Goal: Information Seeking & Learning: Check status

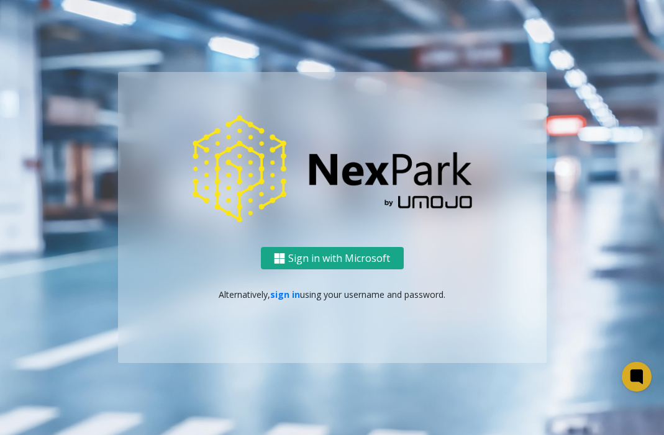
click at [381, 257] on button "Sign in with Microsoft" at bounding box center [332, 258] width 143 height 23
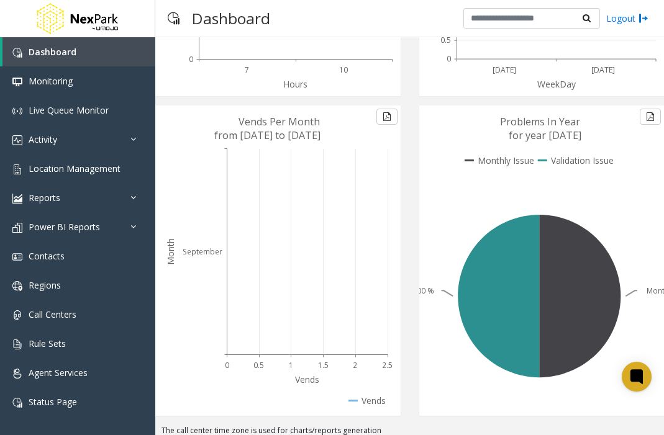
scroll to position [274, 0]
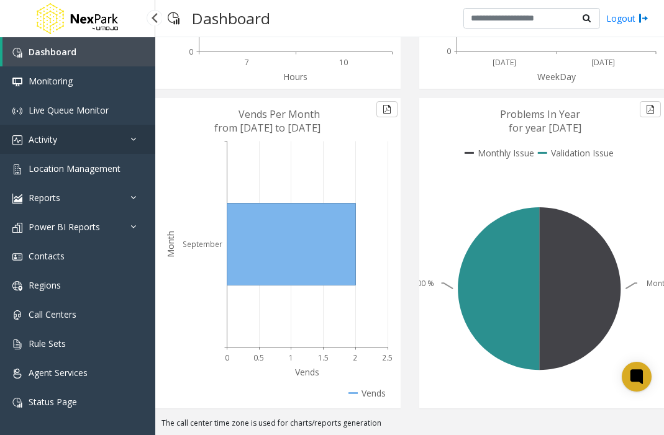
click at [55, 144] on span "Activity" at bounding box center [43, 140] width 29 height 12
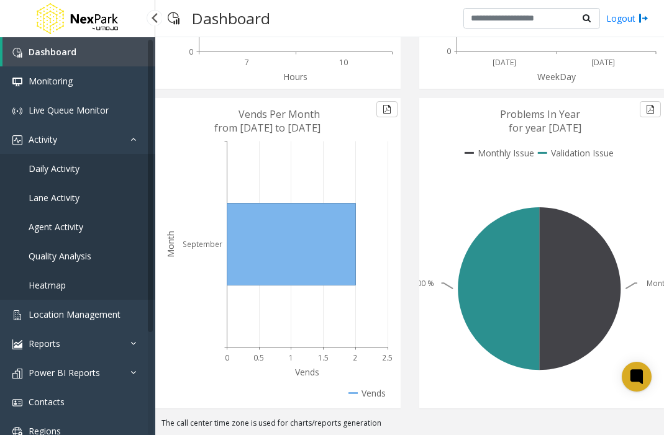
click at [89, 162] on link "Daily Activity" at bounding box center [77, 168] width 155 height 29
click at [87, 166] on link "Daily Activity" at bounding box center [77, 168] width 155 height 29
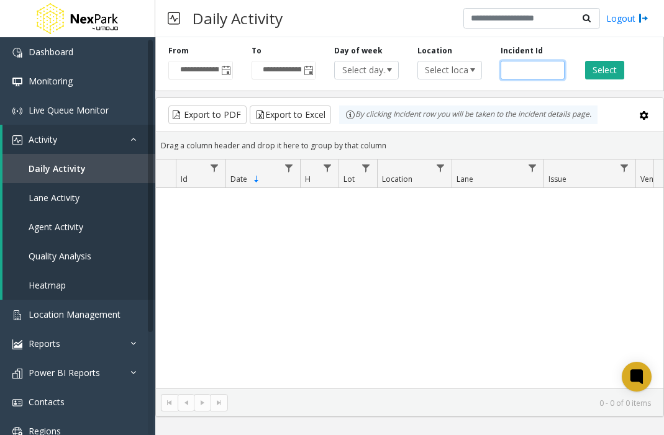
click at [526, 66] on input "number" at bounding box center [533, 70] width 65 height 19
paste input "******"
click at [587, 68] on button "Select" at bounding box center [604, 70] width 39 height 19
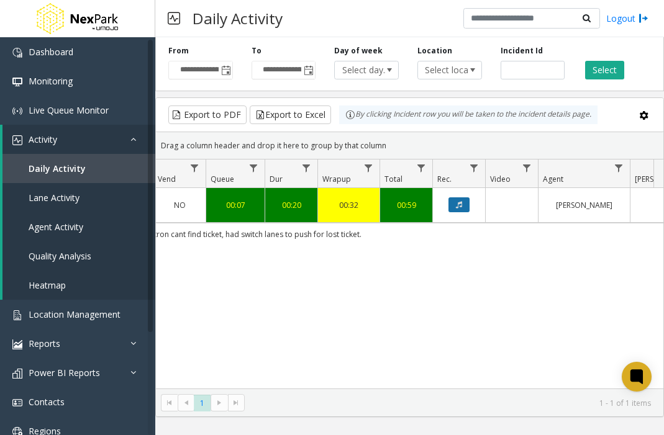
click at [454, 200] on button "Data table" at bounding box center [459, 205] width 21 height 15
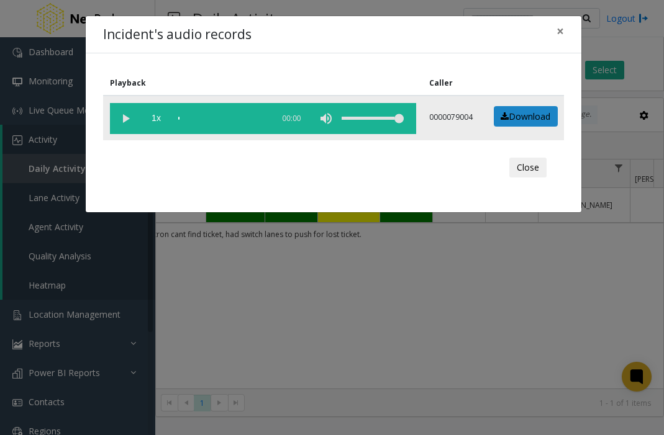
click at [130, 113] on vg-play-pause at bounding box center [125, 118] width 31 height 31
click at [521, 170] on button "Close" at bounding box center [527, 168] width 37 height 20
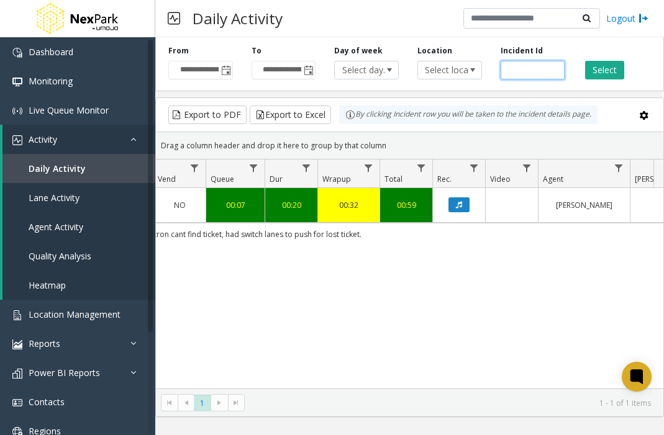
click at [531, 68] on input "******" at bounding box center [533, 70] width 65 height 19
paste input "number"
click at [591, 70] on button "Select" at bounding box center [604, 70] width 39 height 19
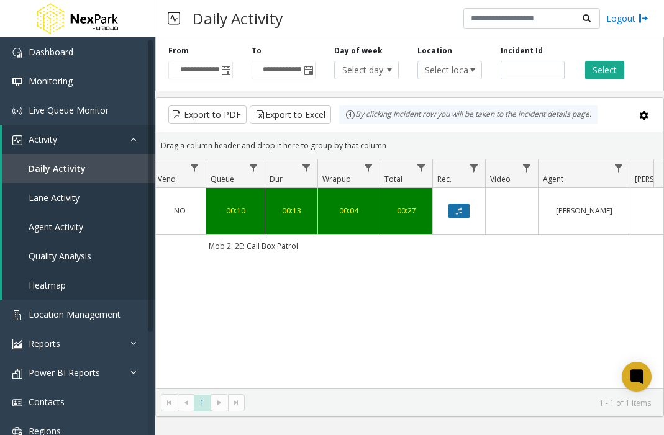
click at [460, 211] on icon "Data table" at bounding box center [459, 210] width 6 height 7
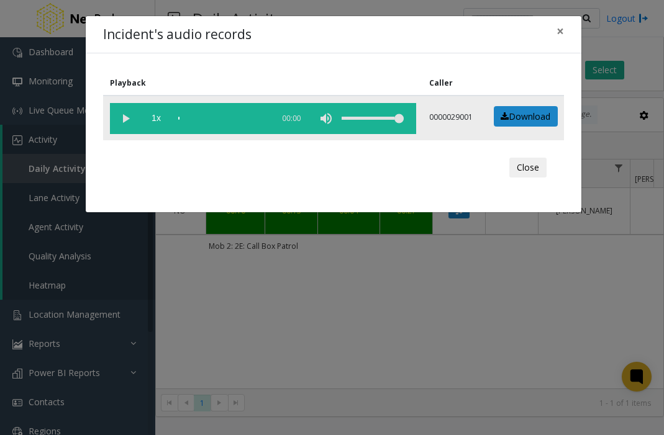
click at [123, 118] on vg-play-pause at bounding box center [125, 118] width 31 height 31
click at [234, 116] on div "scrub bar" at bounding box center [222, 118] width 89 height 31
click at [134, 116] on vg-play-pause at bounding box center [125, 118] width 31 height 31
click at [222, 118] on div "scrub bar" at bounding box center [222, 118] width 89 height 31
click at [564, 29] on button "×" at bounding box center [560, 31] width 25 height 30
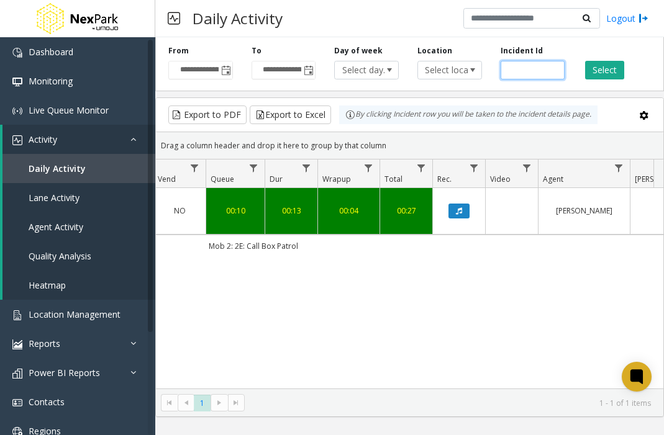
click at [533, 70] on input "******" at bounding box center [533, 70] width 65 height 19
paste input "number"
click at [592, 69] on button "Select" at bounding box center [604, 70] width 39 height 19
click at [356, 21] on div "Daily Activity Logout" at bounding box center [409, 18] width 509 height 37
click at [469, 213] on button "Data table" at bounding box center [459, 211] width 21 height 15
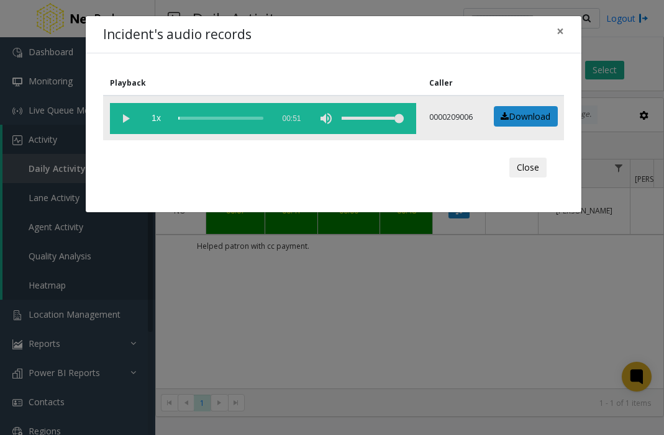
click at [121, 116] on vg-play-pause at bounding box center [125, 118] width 31 height 31
drag, startPoint x: 558, startPoint y: 29, endPoint x: 558, endPoint y: 37, distance: 7.5
click at [558, 29] on span "×" at bounding box center [560, 30] width 7 height 17
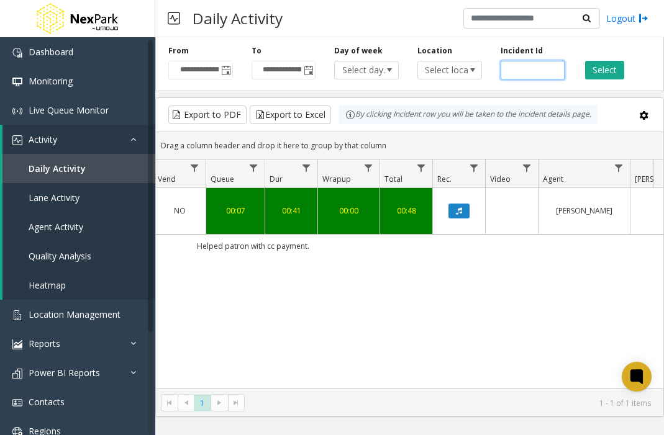
click at [503, 71] on div "Incident Id ******" at bounding box center [532, 62] width 83 height 34
paste input "number"
type input "******"
click at [597, 68] on button "Select" at bounding box center [604, 70] width 39 height 19
click at [459, 203] on td "Data table" at bounding box center [458, 211] width 53 height 47
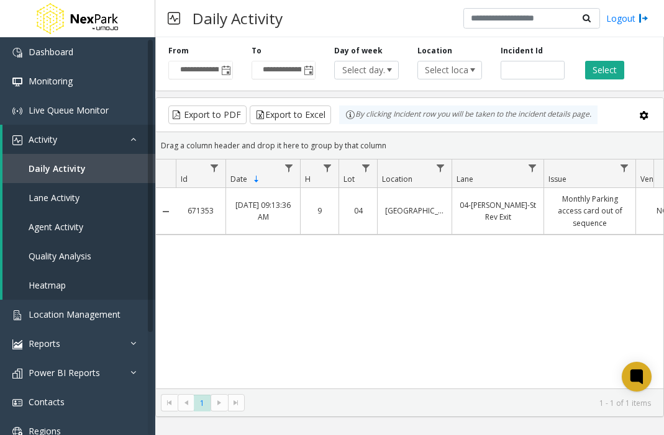
drag, startPoint x: 338, startPoint y: 376, endPoint x: 267, endPoint y: 376, distance: 70.8
click at [263, 376] on div "671353 [DATE] 09:13:36 AM 9 04 [GEOGRAPHIC_DATA] 04-[PERSON_NAME]-[GEOGRAPHIC_D…" at bounding box center [410, 288] width 508 height 201
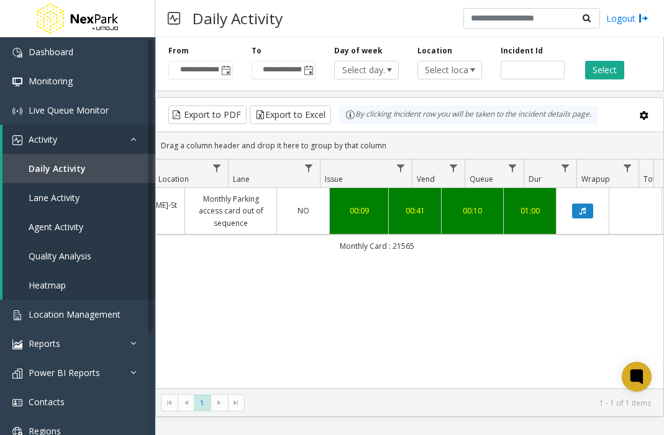
scroll to position [0, 420]
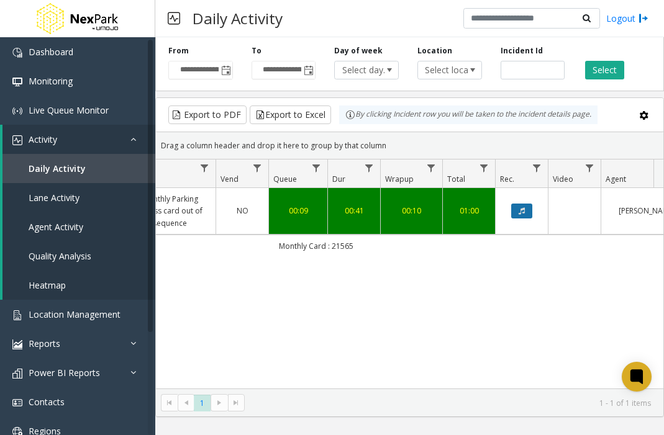
click at [519, 211] on icon "Data table" at bounding box center [522, 210] width 6 height 7
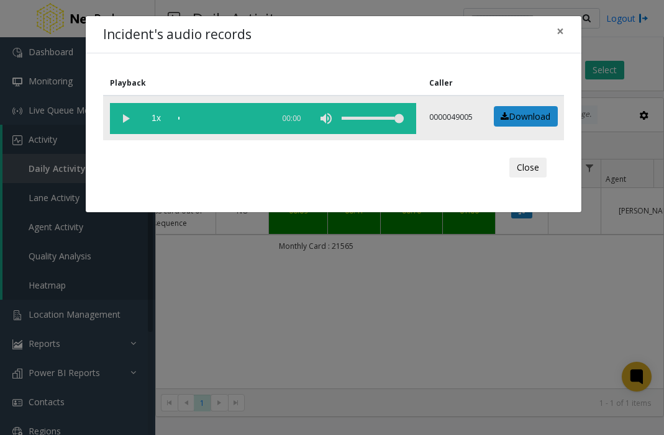
click at [135, 116] on vg-play-pause at bounding box center [125, 118] width 31 height 31
click at [196, 116] on div "scrub bar" at bounding box center [222, 118] width 89 height 31
click at [524, 169] on button "Close" at bounding box center [527, 168] width 37 height 20
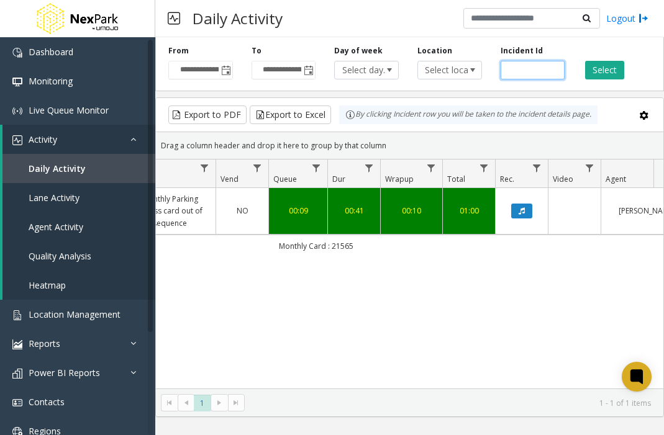
click at [537, 73] on input "number" at bounding box center [533, 70] width 65 height 19
paste input "******"
click at [608, 70] on button "Select" at bounding box center [604, 70] width 39 height 19
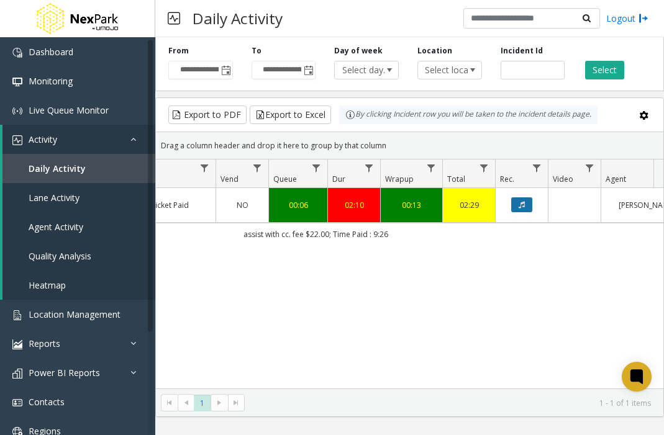
click at [517, 205] on button "Data table" at bounding box center [521, 205] width 21 height 15
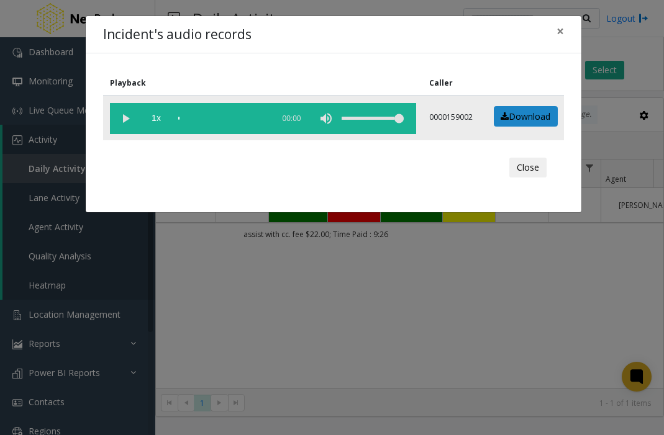
click at [121, 118] on vg-play-pause at bounding box center [125, 118] width 31 height 31
click at [517, 165] on button "Close" at bounding box center [527, 168] width 37 height 20
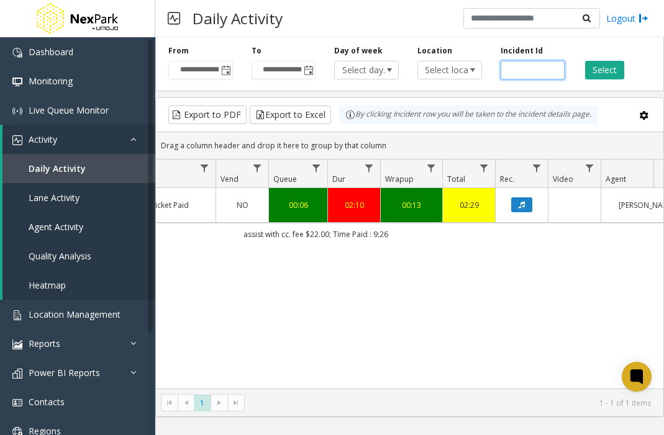
click at [543, 68] on input "******" at bounding box center [533, 70] width 65 height 19
drag, startPoint x: 539, startPoint y: 75, endPoint x: 547, endPoint y: 81, distance: 9.7
click at [539, 76] on input "******" at bounding box center [533, 70] width 65 height 19
paste input "number"
click at [593, 65] on button "Select" at bounding box center [604, 70] width 39 height 19
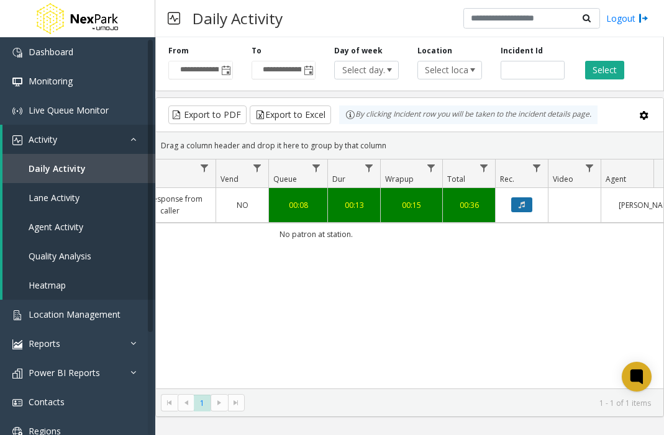
click at [524, 206] on icon "Data table" at bounding box center [522, 204] width 6 height 7
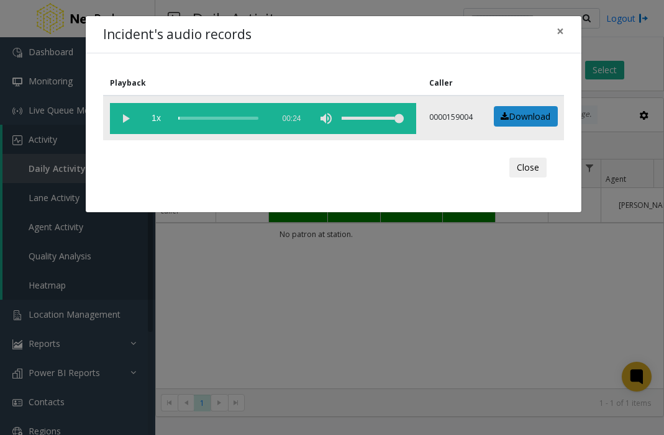
click at [132, 118] on vg-play-pause at bounding box center [125, 118] width 31 height 31
click at [520, 160] on button "Close" at bounding box center [527, 168] width 37 height 20
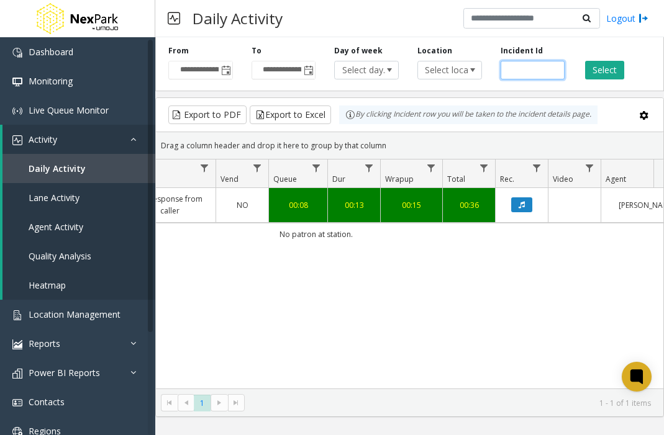
click at [522, 71] on input "******" at bounding box center [533, 70] width 65 height 19
click at [522, 73] on input "******" at bounding box center [533, 70] width 65 height 19
paste input "number"
type input "******"
click at [591, 67] on button "Select" at bounding box center [604, 70] width 39 height 19
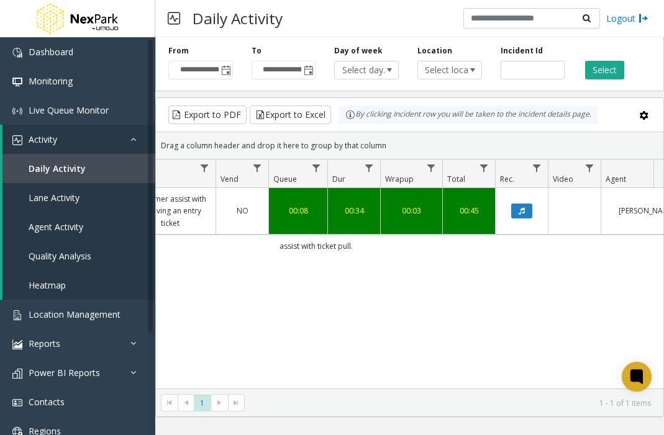
click at [535, 204] on link "Data table" at bounding box center [521, 211] width 37 height 15
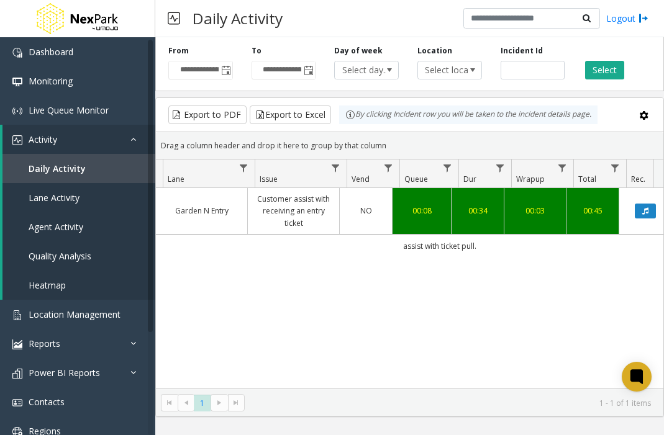
scroll to position [0, 296]
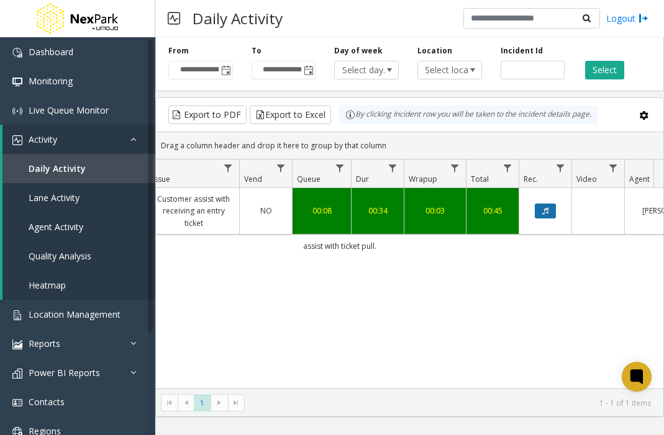
click at [536, 214] on button "Data table" at bounding box center [545, 211] width 21 height 15
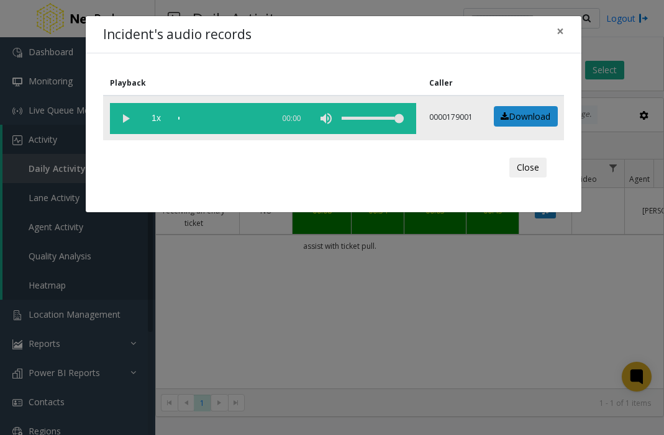
click at [130, 115] on vg-play-pause at bounding box center [125, 118] width 31 height 31
click at [528, 166] on button "Close" at bounding box center [527, 168] width 37 height 20
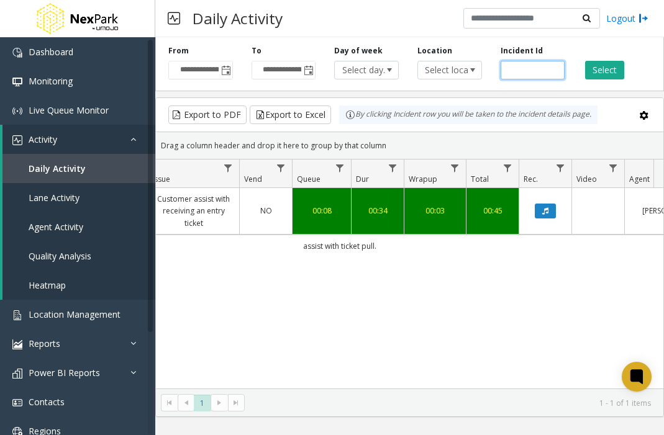
click at [545, 73] on input "number" at bounding box center [533, 70] width 65 height 19
paste input "******"
click at [604, 69] on button "Select" at bounding box center [604, 70] width 39 height 19
click at [539, 216] on button "Data table" at bounding box center [545, 211] width 21 height 15
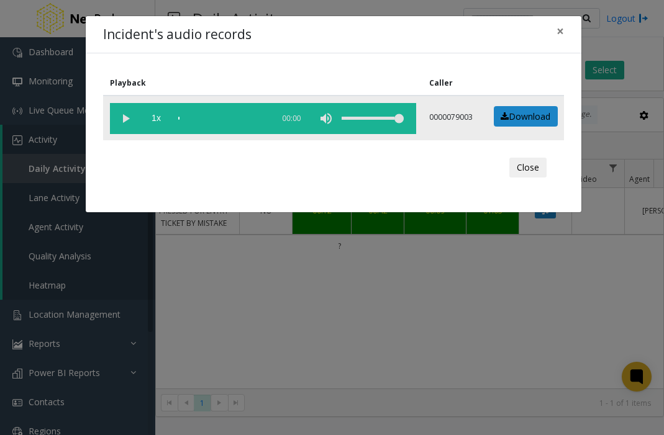
click at [122, 114] on vg-play-pause at bounding box center [125, 118] width 31 height 31
click at [546, 173] on button "Close" at bounding box center [527, 168] width 37 height 20
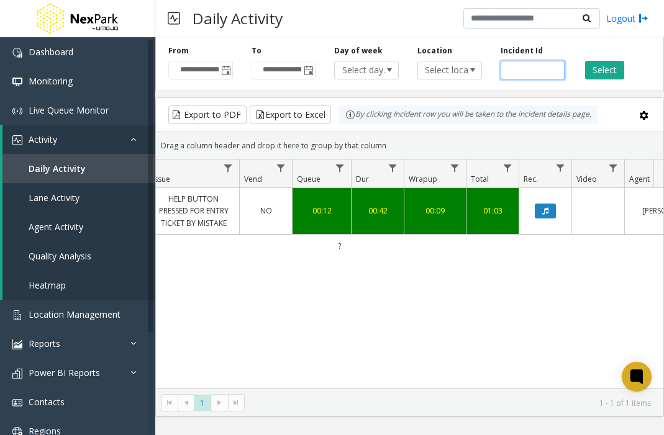
click at [549, 70] on input "******" at bounding box center [533, 70] width 65 height 19
paste input "number"
type input "******"
click at [603, 66] on button "Select" at bounding box center [604, 70] width 39 height 19
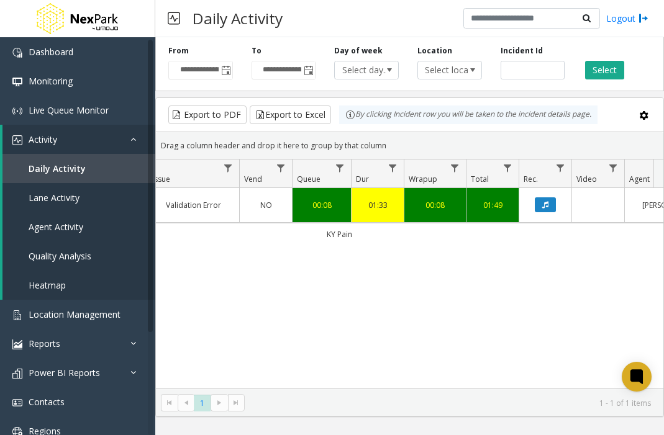
click at [557, 206] on link "Data table" at bounding box center [545, 205] width 37 height 15
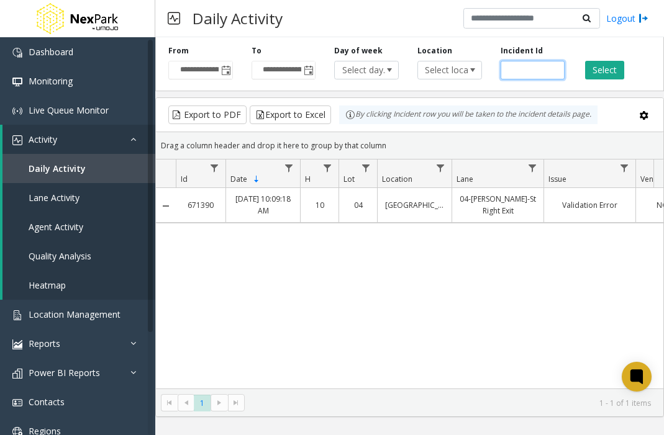
click at [525, 71] on input "number" at bounding box center [533, 70] width 65 height 19
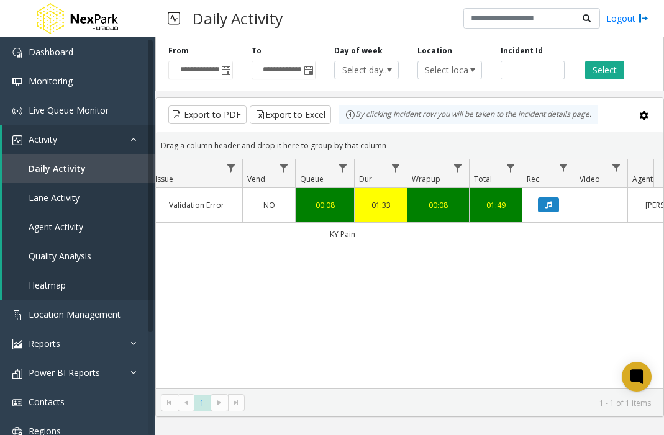
scroll to position [0, 396]
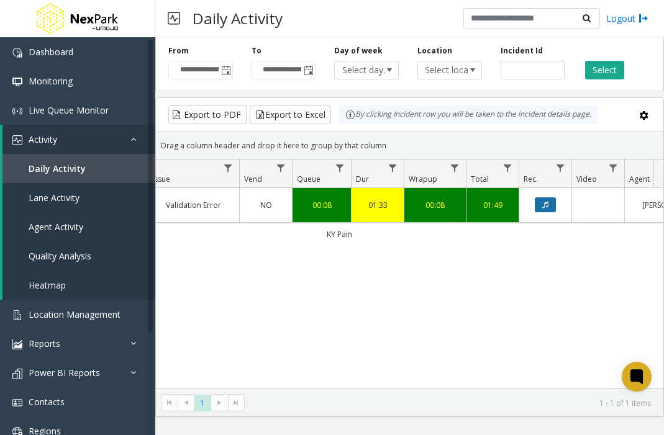
click at [552, 201] on button "Data table" at bounding box center [545, 205] width 21 height 15
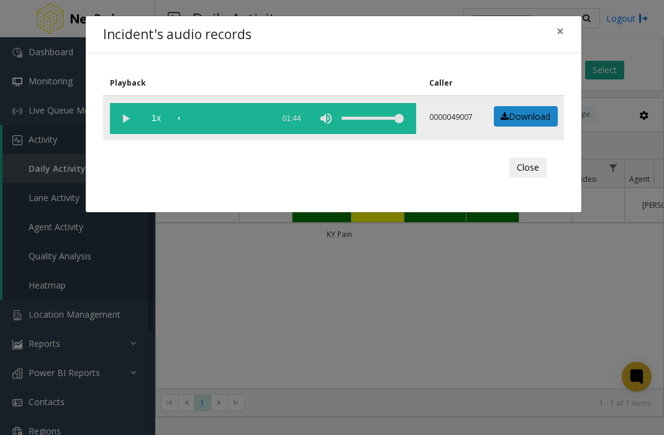
click at [128, 111] on vg-play-pause at bounding box center [125, 118] width 31 height 31
click at [541, 168] on button "Close" at bounding box center [527, 168] width 37 height 20
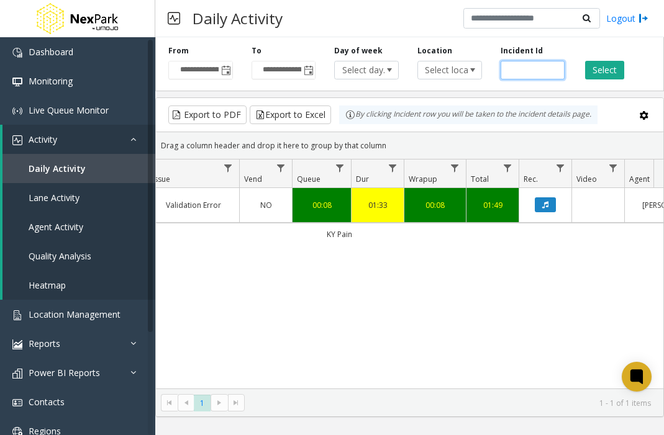
click at [545, 68] on input "number" at bounding box center [533, 70] width 65 height 19
paste input "******"
click at [595, 73] on button "Select" at bounding box center [604, 70] width 39 height 19
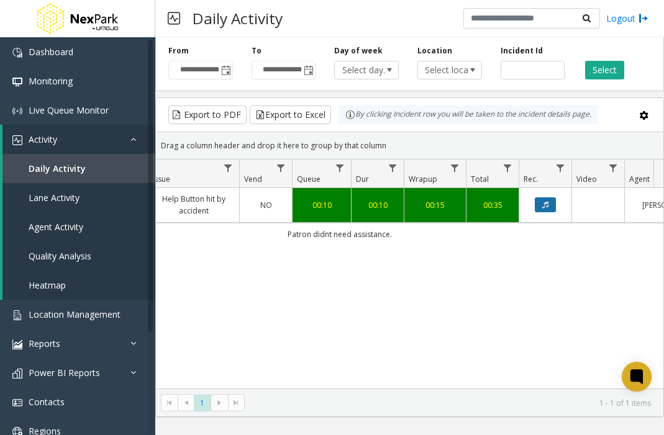
click at [539, 204] on button "Data table" at bounding box center [545, 205] width 21 height 15
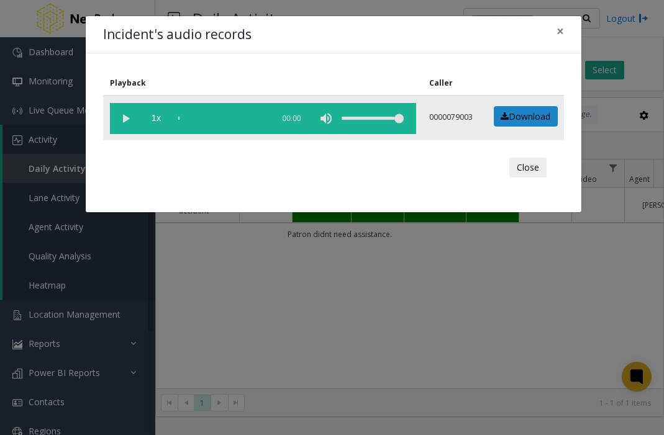
click at [124, 118] on vg-play-pause at bounding box center [125, 118] width 31 height 31
click at [522, 174] on button "Close" at bounding box center [527, 168] width 37 height 20
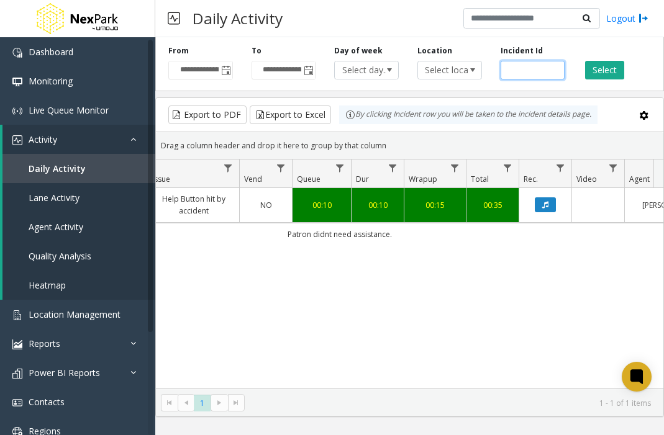
click at [531, 67] on input "******" at bounding box center [533, 70] width 65 height 19
paste input "number"
click at [589, 72] on button "Select" at bounding box center [604, 70] width 39 height 19
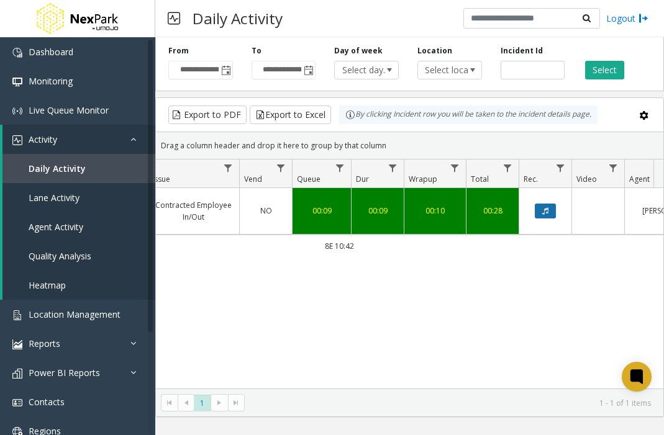
click at [547, 204] on button "Data table" at bounding box center [545, 211] width 21 height 15
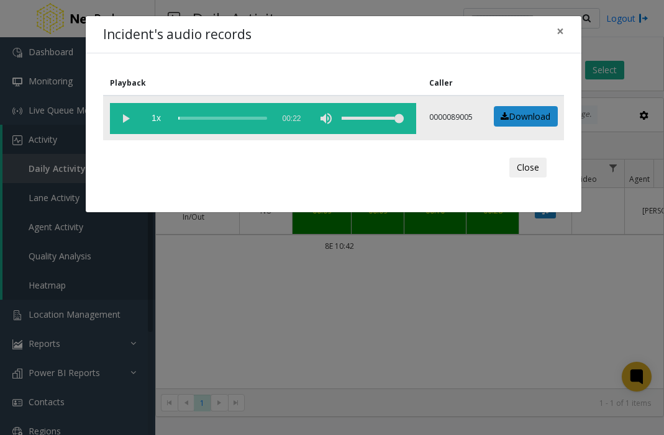
click at [126, 116] on vg-play-pause at bounding box center [125, 118] width 31 height 31
click at [554, 27] on button "×" at bounding box center [560, 31] width 25 height 30
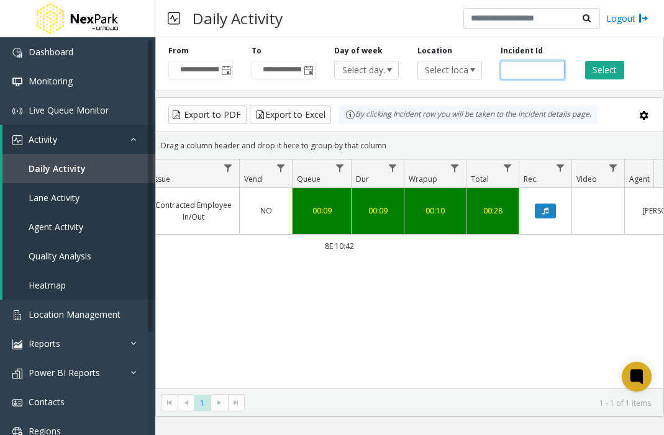
click at [540, 71] on input "******" at bounding box center [533, 70] width 65 height 19
paste input "******"
paste input "number"
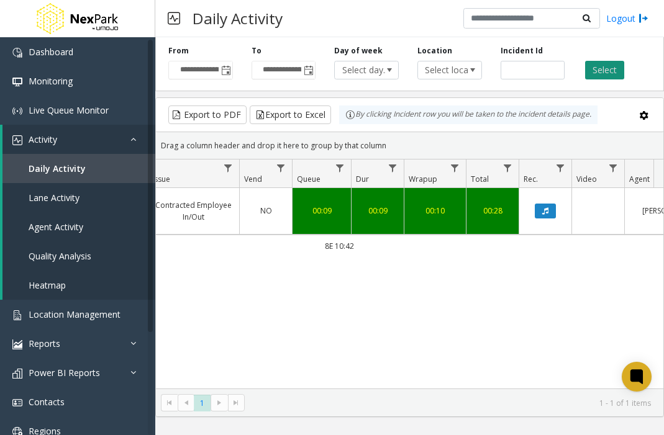
click at [591, 69] on button "Select" at bounding box center [604, 70] width 39 height 19
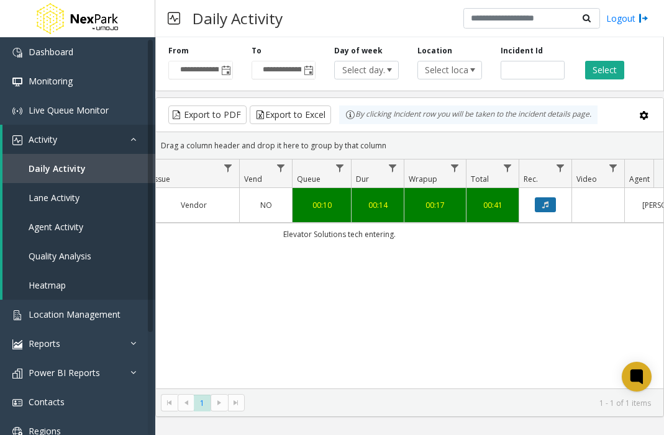
click at [543, 201] on icon "Data table" at bounding box center [545, 204] width 6 height 7
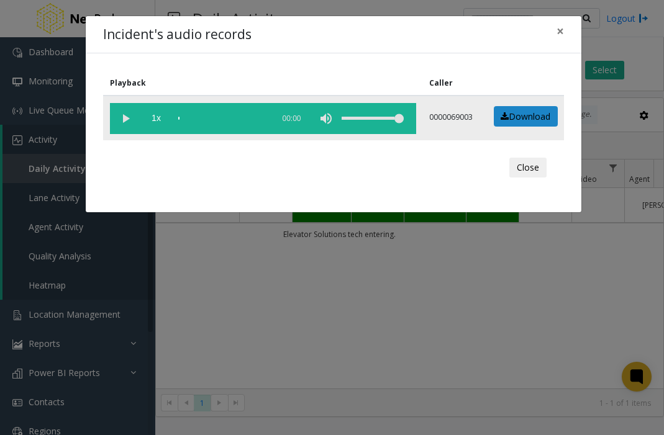
click at [126, 122] on vg-play-pause at bounding box center [125, 118] width 31 height 31
drag, startPoint x: 526, startPoint y: 160, endPoint x: 531, endPoint y: 151, distance: 9.7
click at [527, 158] on button "Close" at bounding box center [527, 168] width 37 height 20
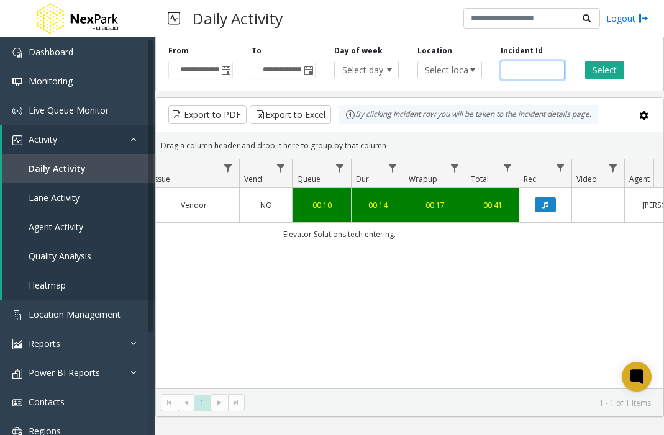
drag, startPoint x: 534, startPoint y: 68, endPoint x: 549, endPoint y: 68, distance: 14.9
click at [534, 67] on input "******" at bounding box center [533, 70] width 65 height 19
paste input "number"
click at [598, 67] on button "Select" at bounding box center [604, 70] width 39 height 19
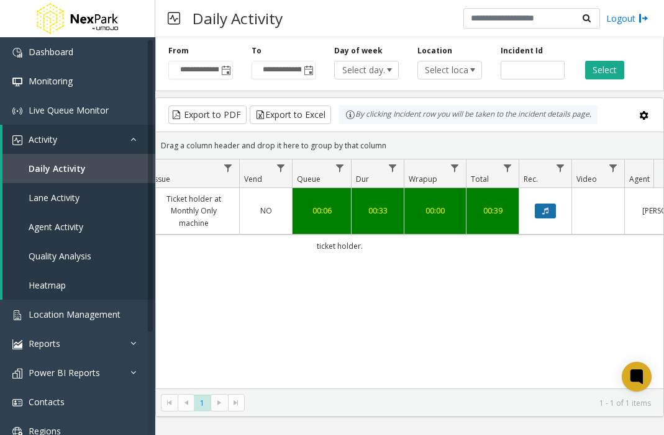
click at [535, 214] on button "Data table" at bounding box center [545, 211] width 21 height 15
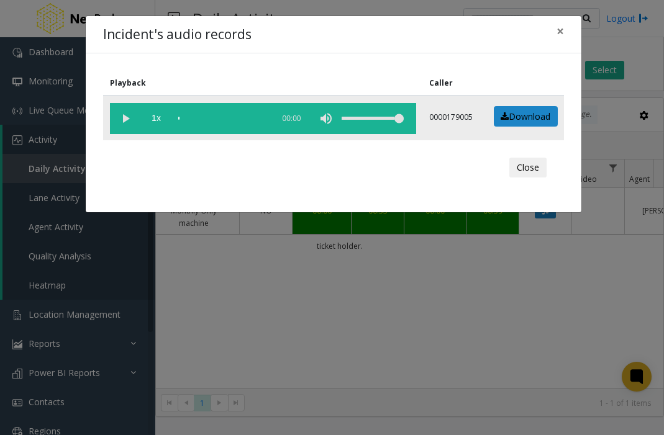
click at [122, 117] on vg-play-pause at bounding box center [125, 118] width 31 height 31
click at [552, 180] on div "Close" at bounding box center [334, 167] width 444 height 37
click at [532, 168] on button "Close" at bounding box center [527, 168] width 37 height 20
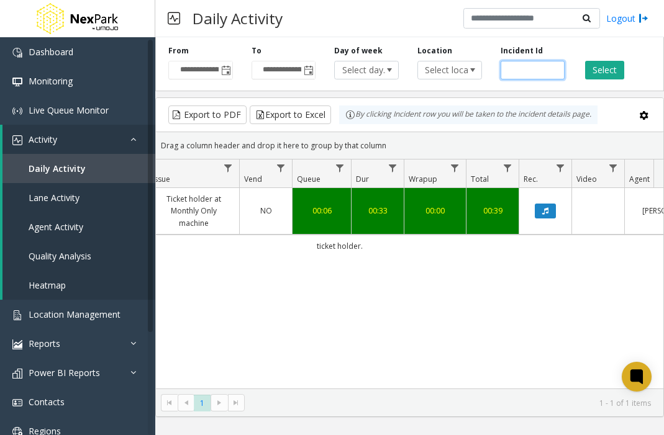
click at [522, 67] on input "******" at bounding box center [533, 70] width 65 height 19
paste input "number"
click at [592, 72] on button "Select" at bounding box center [604, 70] width 39 height 19
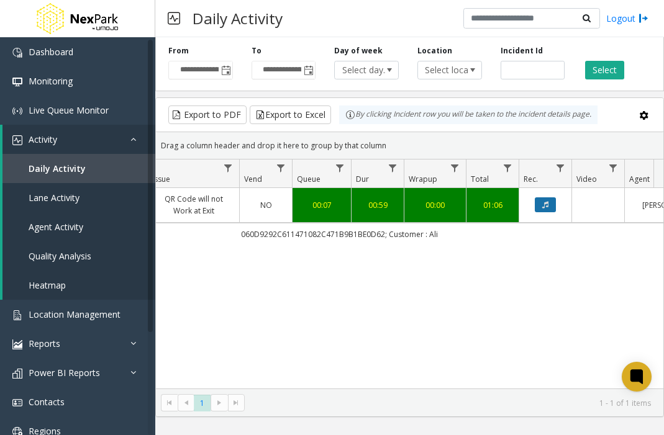
click at [554, 204] on button "Data table" at bounding box center [545, 205] width 21 height 15
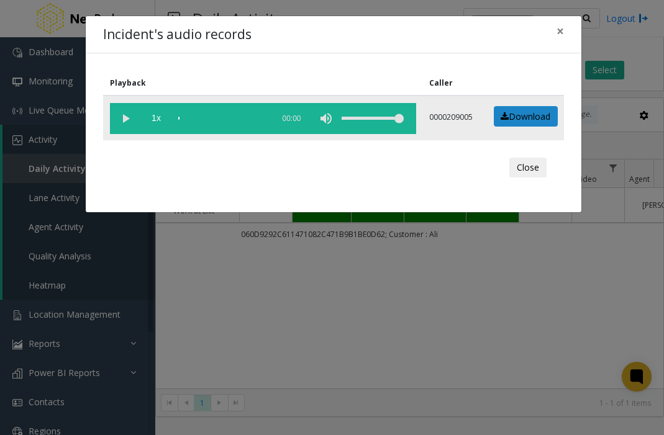
click at [121, 116] on vg-play-pause at bounding box center [125, 118] width 31 height 31
click at [134, 119] on vg-play-pause at bounding box center [125, 118] width 31 height 31
click at [128, 119] on vg-play-pause at bounding box center [125, 118] width 31 height 31
drag, startPoint x: 131, startPoint y: 15, endPoint x: 108, endPoint y: -84, distance: 102.0
drag, startPoint x: 108, startPoint y: -84, endPoint x: 446, endPoint y: 73, distance: 372.7
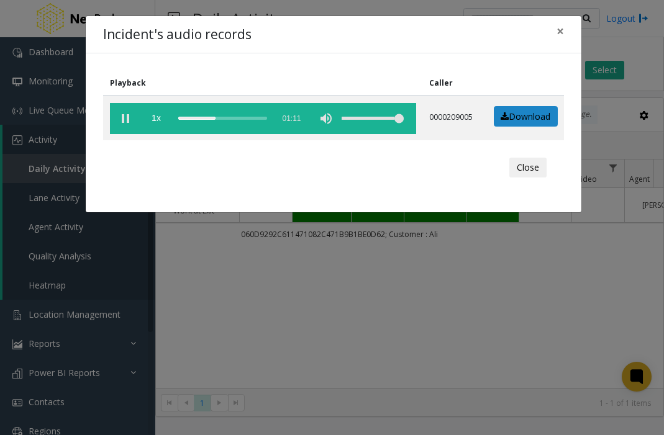
click at [455, 71] on th "Caller" at bounding box center [452, 83] width 60 height 25
click at [206, 116] on div "scrub bar" at bounding box center [222, 118] width 89 height 31
click at [203, 117] on div "scrub bar" at bounding box center [222, 118] width 89 height 31
click at [198, 117] on div "scrub bar" at bounding box center [222, 118] width 89 height 31
click at [116, 119] on vg-play-pause at bounding box center [125, 118] width 31 height 31
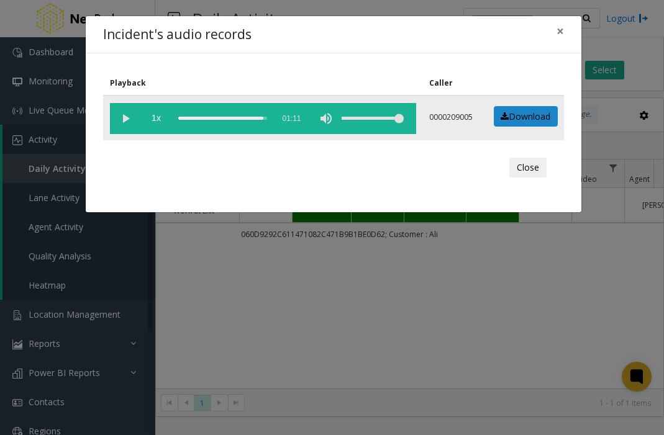
click at [229, 114] on div "scrub bar" at bounding box center [222, 118] width 89 height 31
click at [127, 119] on vg-play-pause at bounding box center [125, 118] width 31 height 31
drag, startPoint x: 499, startPoint y: 181, endPoint x: 508, endPoint y: 178, distance: 10.0
click at [508, 178] on div "Close" at bounding box center [334, 167] width 444 height 37
click at [521, 170] on button "Close" at bounding box center [527, 168] width 37 height 20
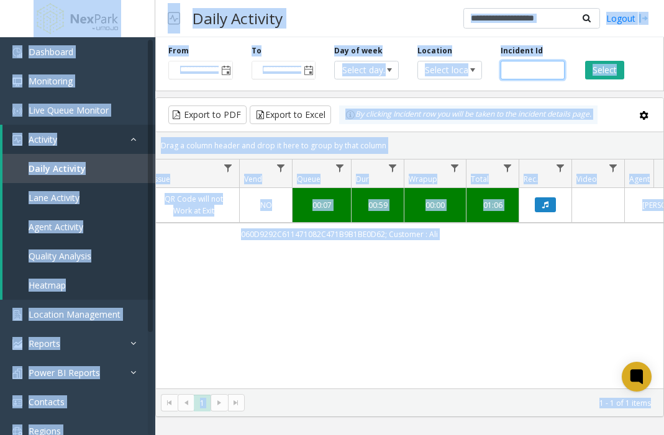
click at [526, 73] on input "******" at bounding box center [533, 70] width 65 height 19
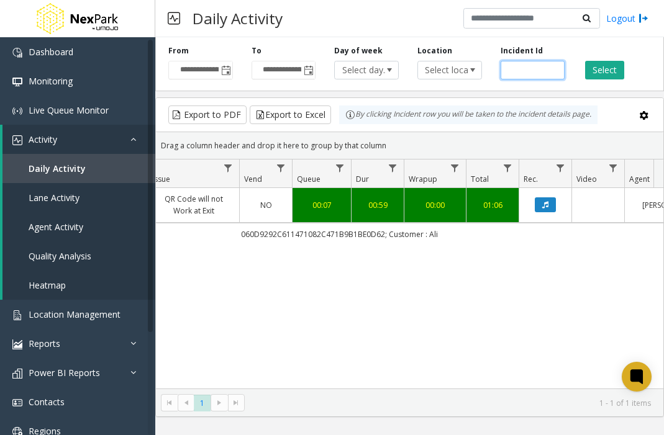
click at [526, 73] on input "******" at bounding box center [533, 70] width 65 height 19
paste input "number"
click at [598, 70] on button "Select" at bounding box center [604, 70] width 39 height 19
click at [553, 206] on button "Data table" at bounding box center [545, 205] width 21 height 15
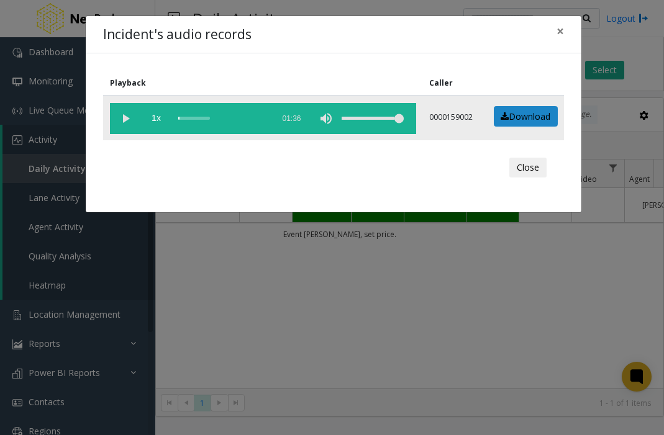
click at [116, 119] on vg-play-pause at bounding box center [125, 118] width 31 height 31
click at [522, 168] on button "Close" at bounding box center [527, 168] width 37 height 20
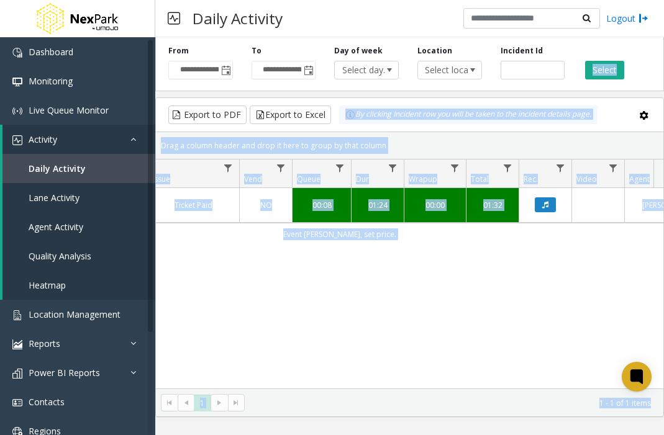
drag, startPoint x: 537, startPoint y: 63, endPoint x: 581, endPoint y: 69, distance: 45.1
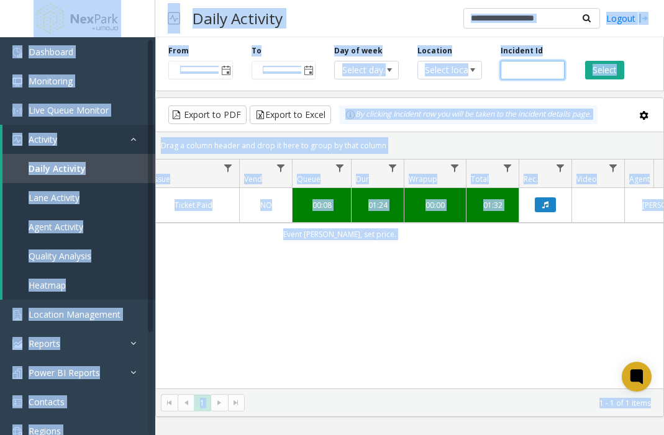
click at [531, 74] on input "******" at bounding box center [533, 70] width 65 height 19
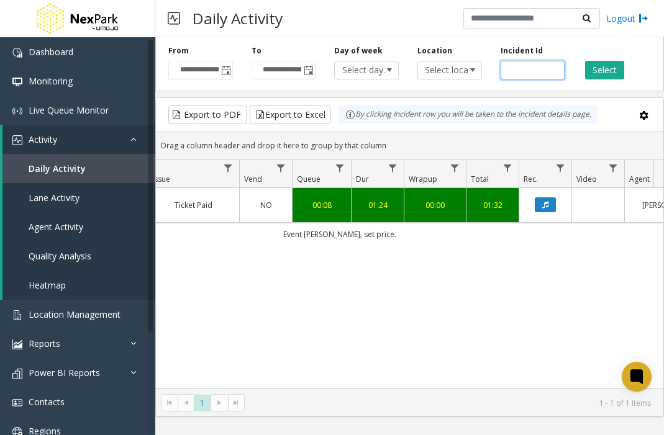
click at [531, 73] on input "******" at bounding box center [533, 70] width 65 height 19
paste input "number"
click at [609, 72] on button "Select" at bounding box center [604, 70] width 39 height 19
click at [391, 355] on div "671408 [DATE] 11:27:31 AM [GEOGRAPHIC_DATA] 2nd St Exit Monthly Disabled Card N…" at bounding box center [410, 288] width 508 height 201
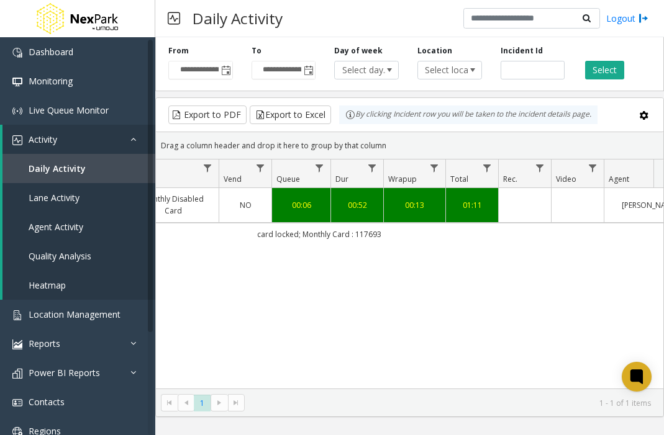
scroll to position [0, 420]
click at [601, 66] on button "Select" at bounding box center [604, 70] width 39 height 19
click at [604, 70] on button "Select" at bounding box center [604, 70] width 39 height 19
click at [541, 63] on input "******" at bounding box center [533, 70] width 65 height 19
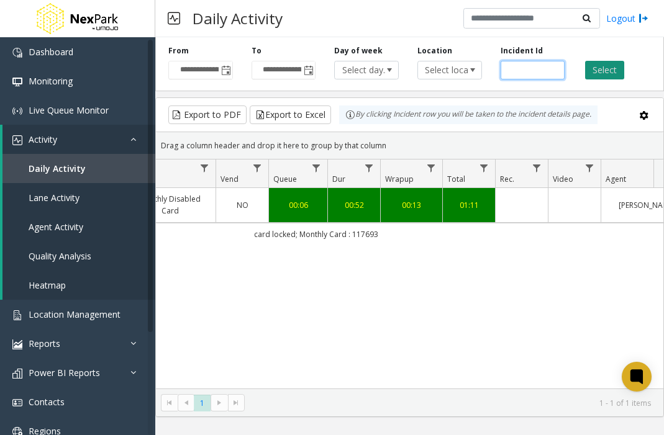
paste input "number"
type input "******"
click at [603, 70] on button "Select" at bounding box center [604, 70] width 39 height 19
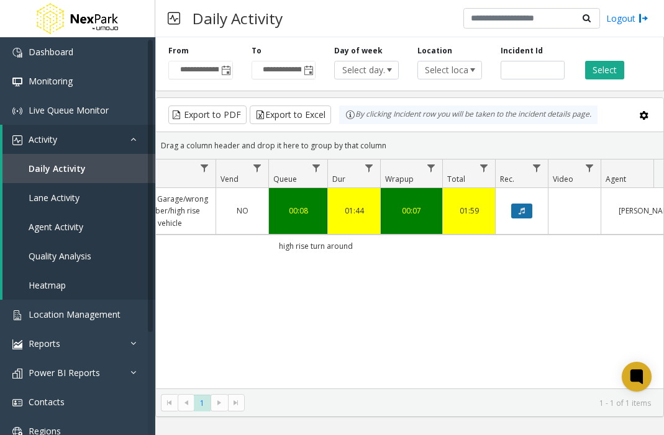
click at [524, 217] on button "Data table" at bounding box center [521, 211] width 21 height 15
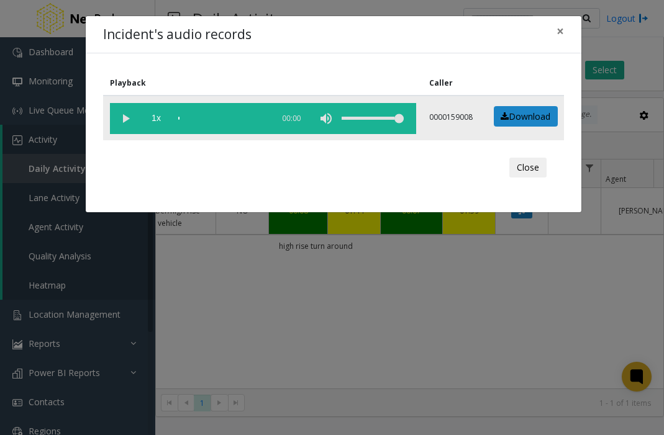
click at [127, 117] on vg-play-pause at bounding box center [125, 118] width 31 height 31
click at [527, 170] on button "Close" at bounding box center [527, 168] width 37 height 20
